Goal: Task Accomplishment & Management: Use online tool/utility

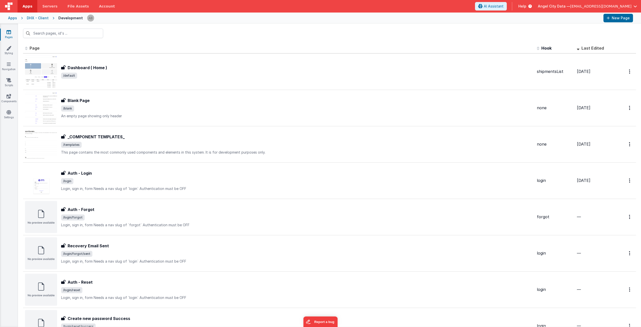
click at [40, 19] on div "DHX - Client" at bounding box center [38, 18] width 22 height 5
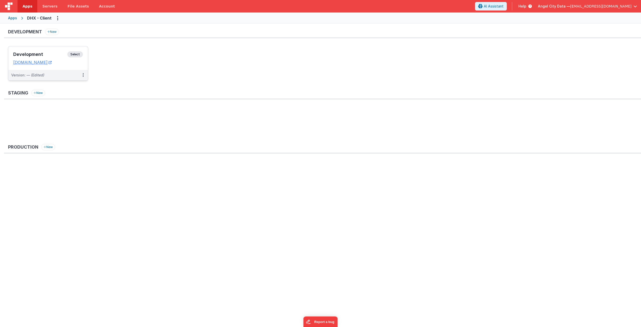
click at [74, 49] on div "Development Select URLs [DOMAIN_NAME]" at bounding box center [48, 58] width 80 height 24
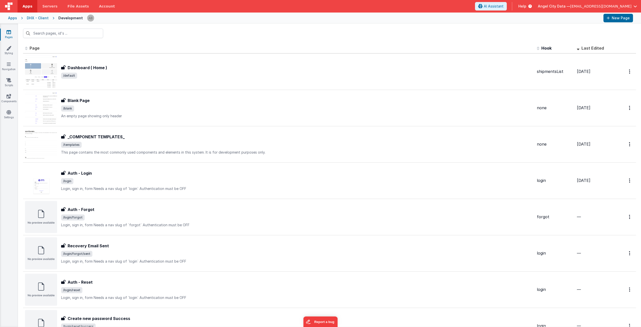
click at [11, 21] on div "Apps DHX - Client Development New Page" at bounding box center [320, 18] width 641 height 11
click at [11, 20] on div "Apps" at bounding box center [12, 18] width 9 height 5
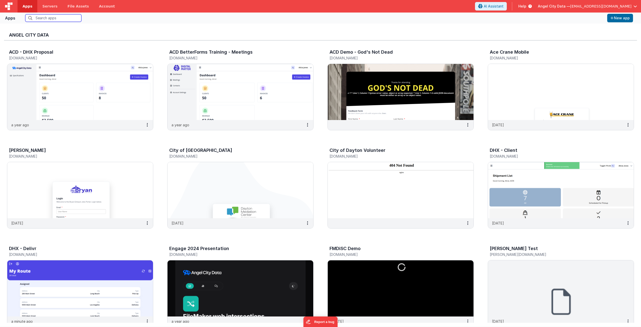
click at [73, 20] on input "text" at bounding box center [53, 18] width 56 height 8
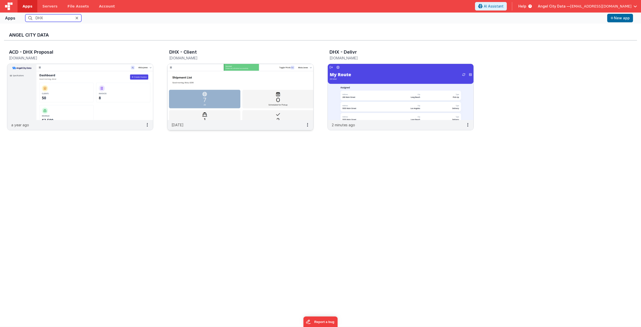
type input "DHX"
click at [258, 93] on img at bounding box center [240, 92] width 146 height 56
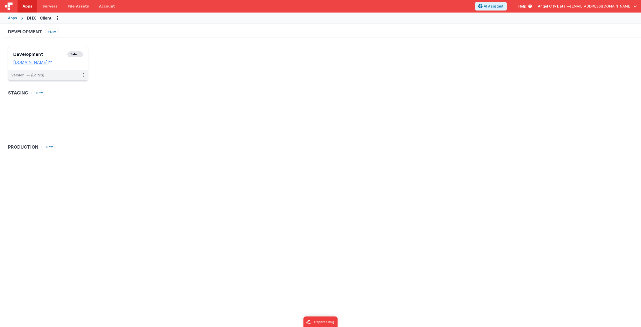
click at [69, 53] on span "Select" at bounding box center [75, 54] width 16 height 6
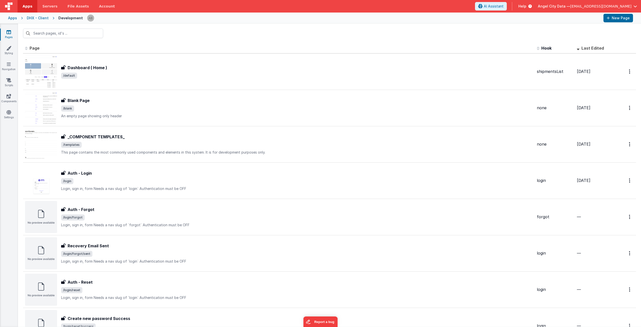
drag, startPoint x: 215, startPoint y: 30, endPoint x: 194, endPoint y: 29, distance: 20.3
click at [194, 29] on div at bounding box center [329, 34] width 623 height 20
click at [9, 34] on icon at bounding box center [9, 32] width 5 height 5
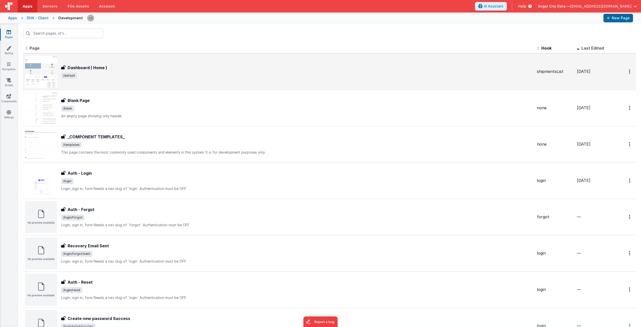
click at [165, 68] on div "Dashboard ( Home )" at bounding box center [297, 68] width 472 height 6
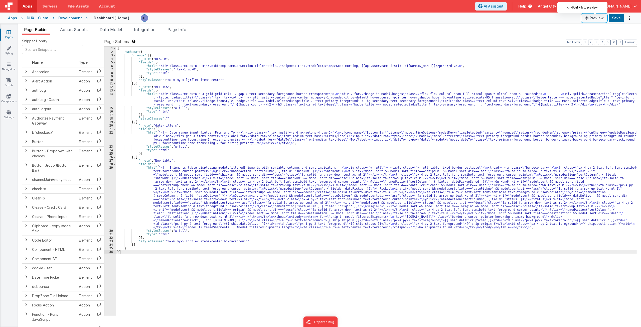
click at [589, 20] on button "Preview" at bounding box center [594, 18] width 25 height 8
click at [72, 18] on div "Development" at bounding box center [70, 18] width 24 height 5
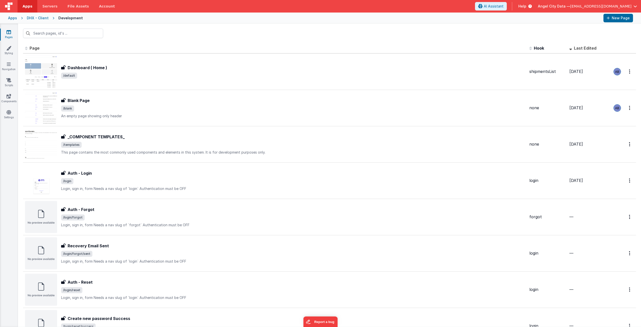
click at [48, 21] on div "Apps DHX - Client Development New Page" at bounding box center [320, 18] width 641 height 11
click at [46, 21] on div "Apps DHX - Client Development New Page" at bounding box center [320, 18] width 641 height 11
click at [45, 19] on div "DHX - Client" at bounding box center [38, 18] width 22 height 5
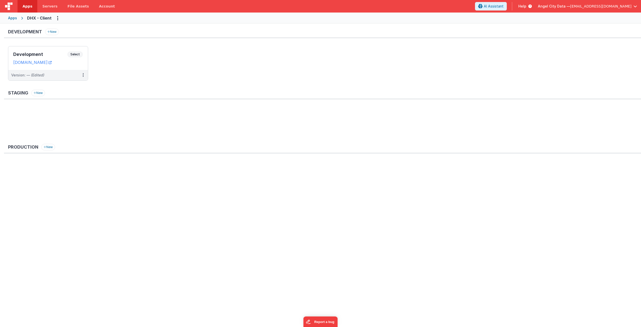
click at [14, 20] on div "Apps" at bounding box center [12, 18] width 9 height 5
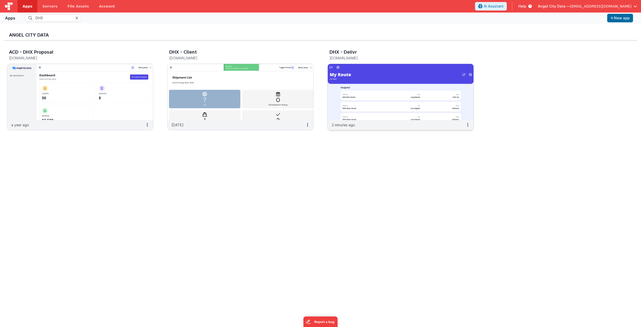
click at [378, 74] on img at bounding box center [401, 92] width 146 height 56
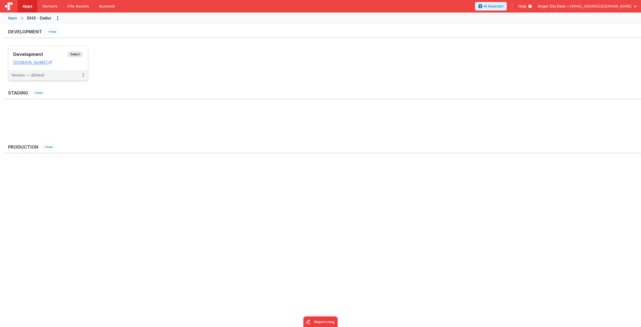
click at [84, 50] on div "Development Select URLs [DOMAIN_NAME]" at bounding box center [48, 58] width 80 height 24
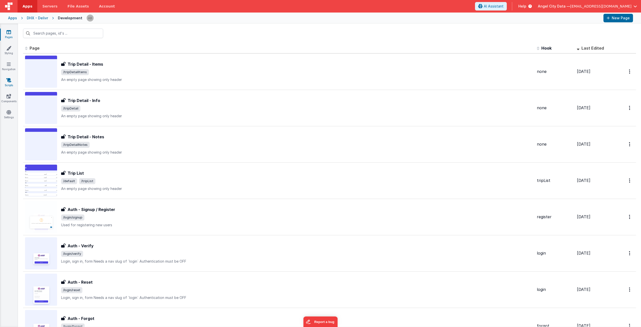
click at [9, 81] on icon at bounding box center [8, 80] width 5 height 5
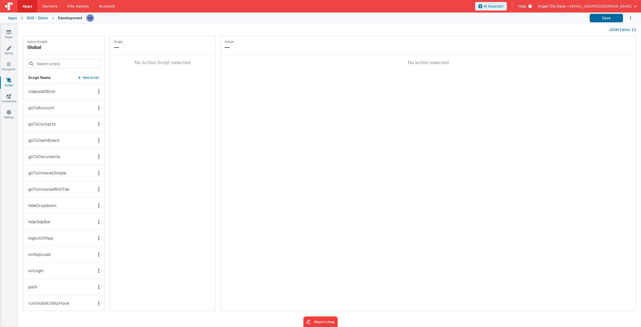
click at [53, 262] on button "onAppLoad" at bounding box center [63, 254] width 81 height 16
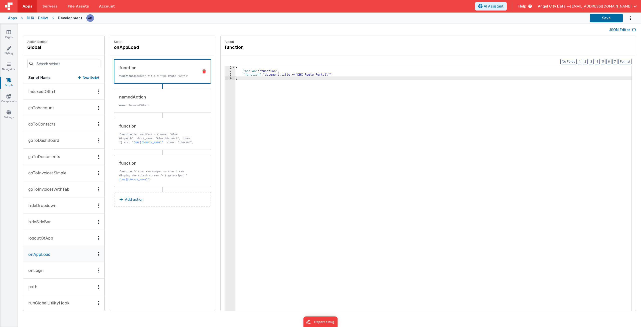
click at [57, 256] on button "onAppLoad" at bounding box center [63, 254] width 81 height 16
click at [33, 20] on div "DHX - Delivr" at bounding box center [37, 18] width 21 height 5
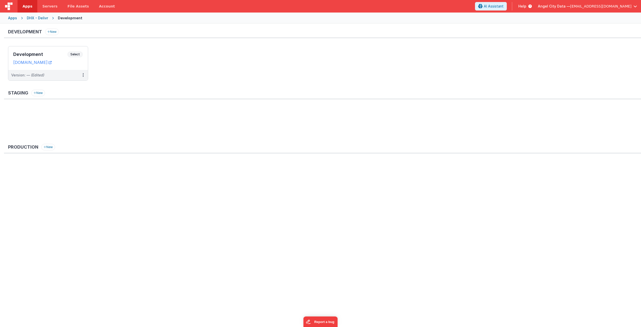
click at [12, 17] on div "Apps" at bounding box center [12, 18] width 9 height 5
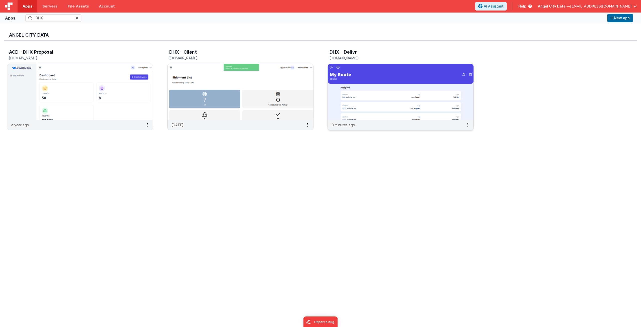
click at [349, 90] on img at bounding box center [401, 92] width 146 height 56
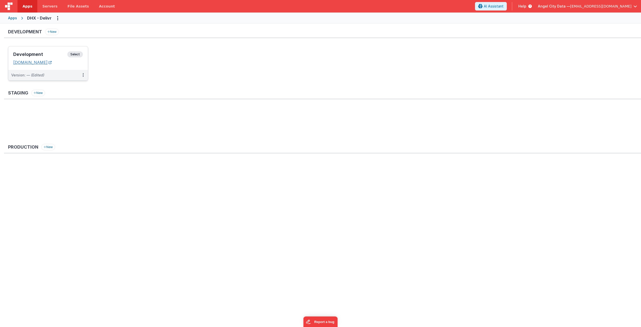
click at [23, 62] on link "[DOMAIN_NAME]" at bounding box center [32, 62] width 38 height 5
drag, startPoint x: 69, startPoint y: 13, endPoint x: 70, endPoint y: 10, distance: 3.3
click at [69, 13] on div "Apps DHX - Delivr" at bounding box center [320, 18] width 641 height 11
click at [70, 10] on link "File Assets" at bounding box center [79, 6] width 32 height 13
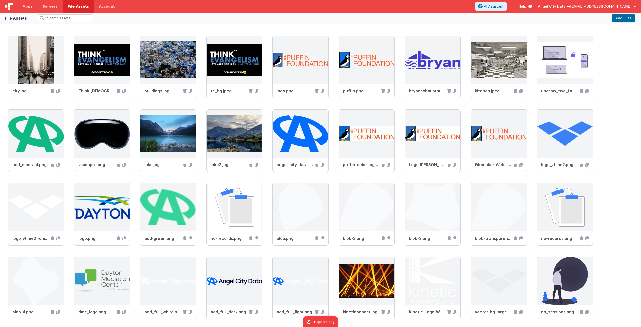
click at [616, 201] on div "city.jpg Think [DEMOGRAPHIC_DATA] - SD.png buildings.jpg te_bg.jpeg logo.png pu…" at bounding box center [320, 330] width 625 height 589
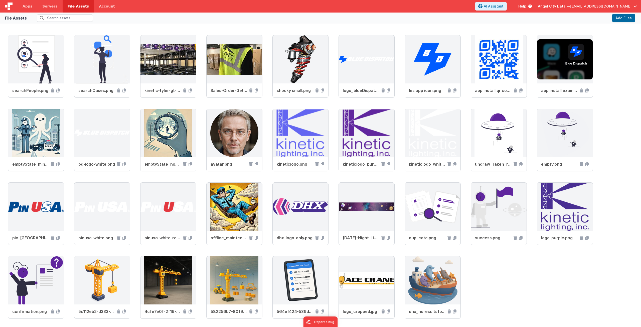
scroll to position [326, 0]
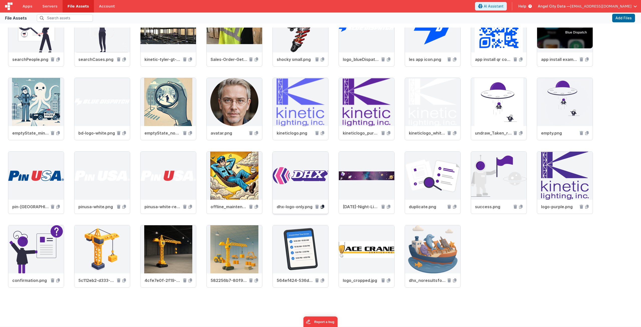
click at [321, 206] on icon at bounding box center [323, 207] width 4 height 4
click at [310, 181] on img at bounding box center [301, 175] width 56 height 48
click at [626, 20] on button "Add Files" at bounding box center [623, 18] width 23 height 9
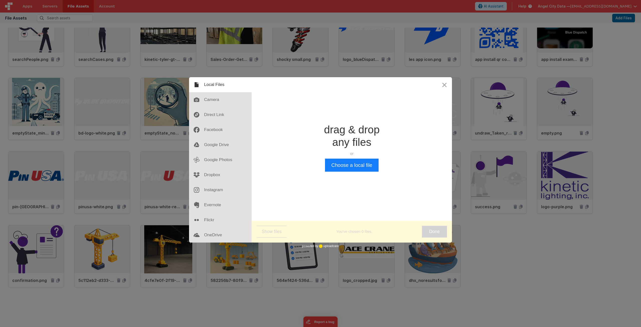
click at [365, 156] on div "drag & drop any files or Upload files from your computer" at bounding box center [352, 140] width 56 height 35
click at [363, 161] on button "Choose a local file" at bounding box center [351, 164] width 53 height 13
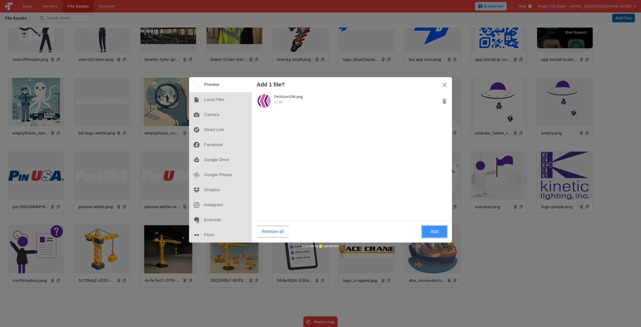
click at [435, 230] on button "Add" at bounding box center [434, 232] width 25 height 12
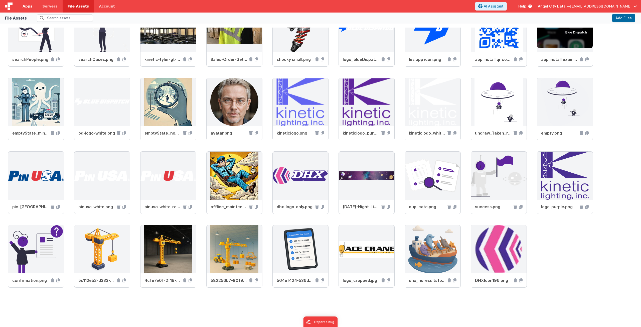
click at [29, 8] on span "Apps" at bounding box center [28, 6] width 10 height 5
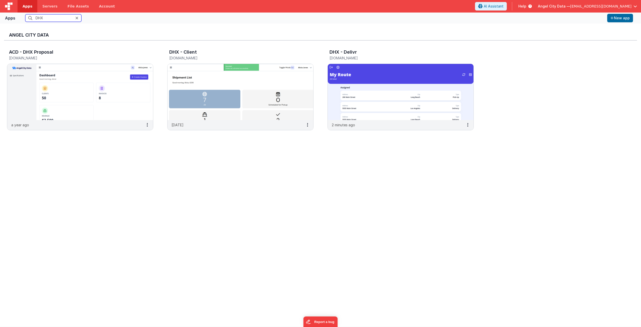
click at [74, 20] on input "DHX" at bounding box center [53, 18] width 56 height 8
click at [76, 19] on icon at bounding box center [76, 18] width 3 height 4
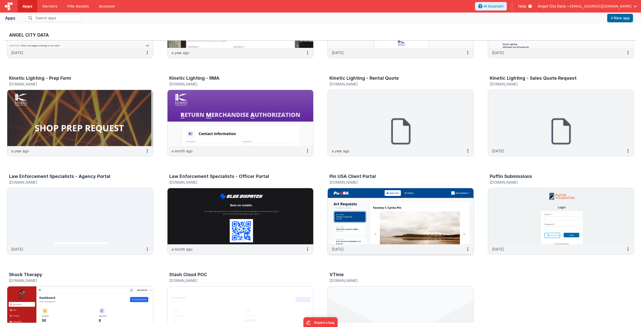
scroll to position [408, 0]
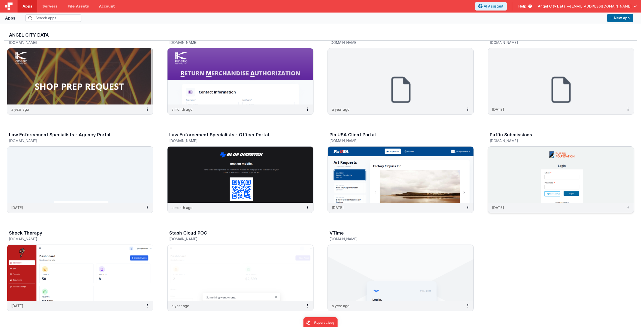
click at [577, 171] on img at bounding box center [561, 174] width 146 height 56
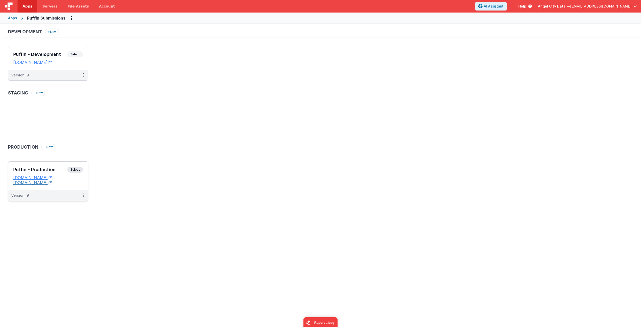
click at [52, 184] on link "[DOMAIN_NAME]" at bounding box center [32, 182] width 38 height 5
